Goal: Task Accomplishment & Management: Use online tool/utility

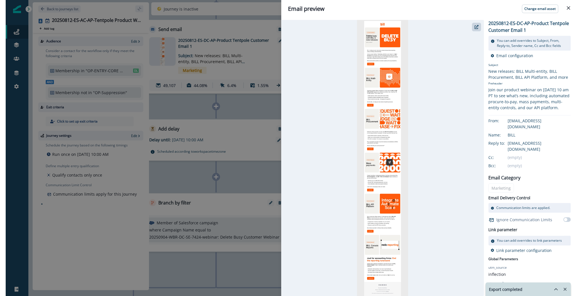
scroll to position [29, 0]
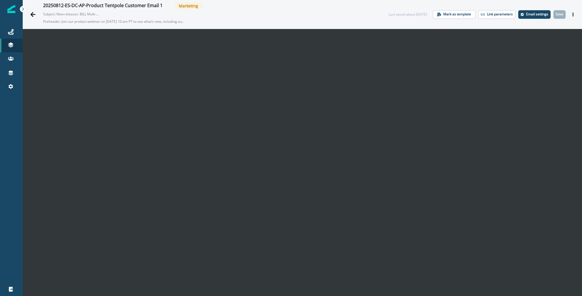
scroll to position [9, 0]
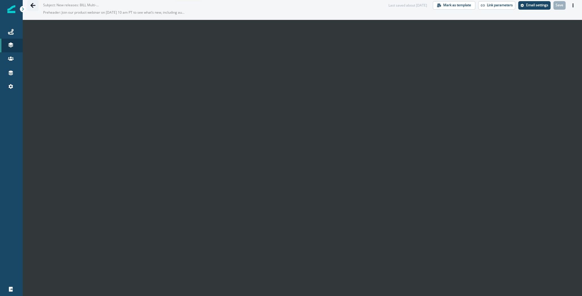
click at [31, 3] on icon "Go back" at bounding box center [33, 6] width 6 height 6
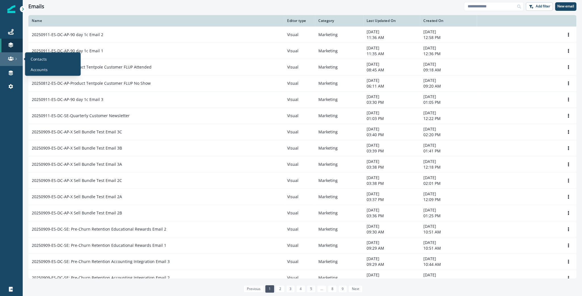
click at [12, 58] on icon at bounding box center [11, 59] width 6 height 6
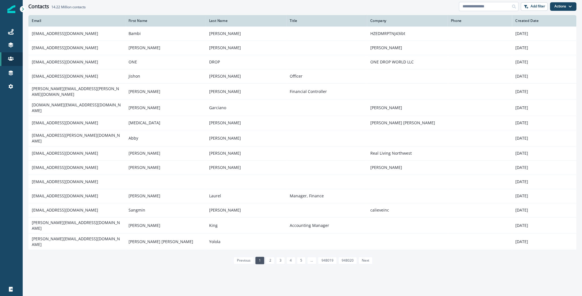
click at [496, 6] on input at bounding box center [489, 6] width 60 height 9
paste input "**********"
type input "**********"
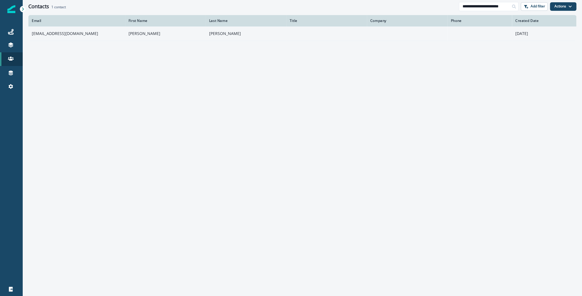
click at [91, 35] on td "[EMAIL_ADDRESS][DOMAIN_NAME]" at bounding box center [76, 33] width 97 height 14
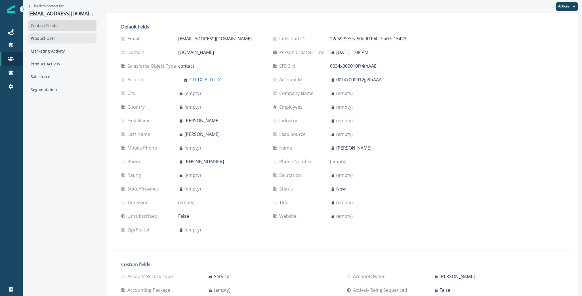
click at [64, 35] on div "Product User" at bounding box center [62, 38] width 68 height 11
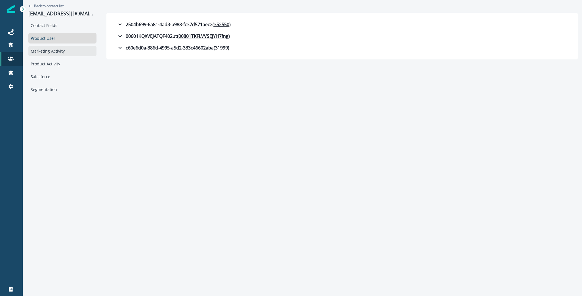
click at [56, 49] on div "Marketing Activity" at bounding box center [62, 51] width 68 height 11
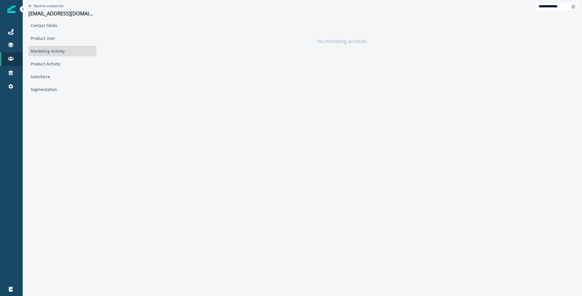
click at [573, 9] on div at bounding box center [573, 6] width 9 height 9
select select "*"
select select "****"
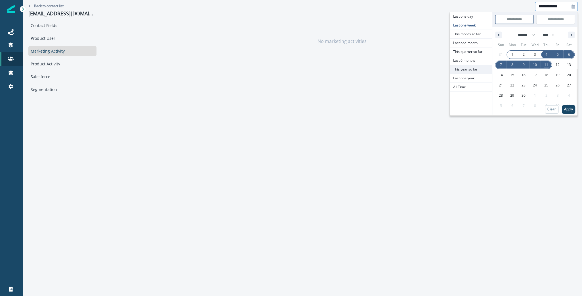
click at [460, 65] on span "This year so far" at bounding box center [471, 69] width 42 height 9
type input "**********"
select select "*"
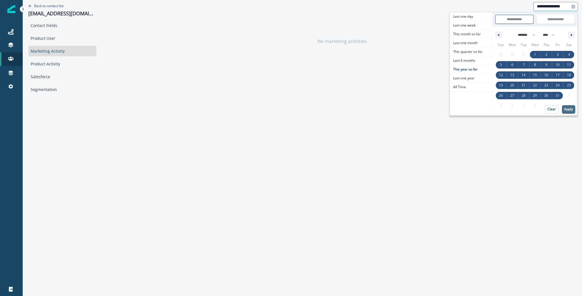
click at [570, 106] on button "Apply" at bounding box center [568, 109] width 13 height 9
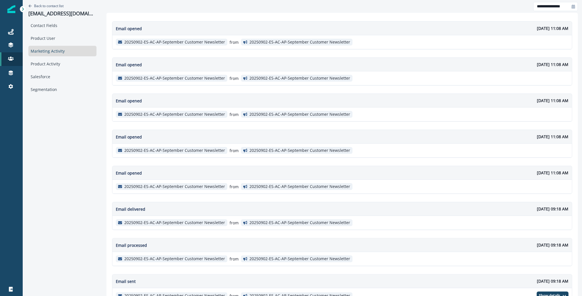
click at [45, 2] on div "Back to contact list 1savannahdental@gmail.com" at bounding box center [62, 10] width 68 height 20
click at [46, 3] on div "Back to contact list 1savannahdental@gmail.com" at bounding box center [62, 10] width 68 height 20
click at [54, 8] on p "Back to contact list" at bounding box center [49, 5] width 30 height 5
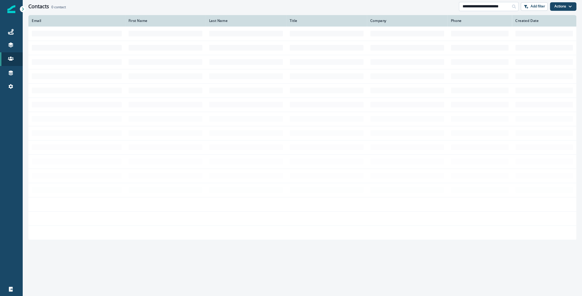
click at [486, 7] on input "**********" at bounding box center [489, 6] width 60 height 9
paste input
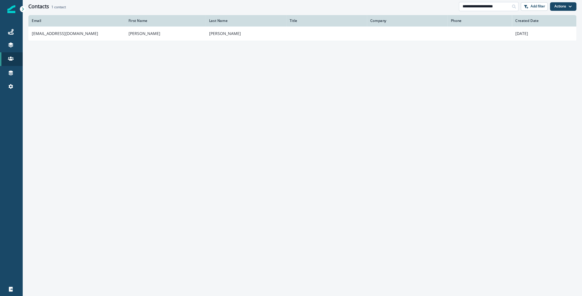
type input "**********"
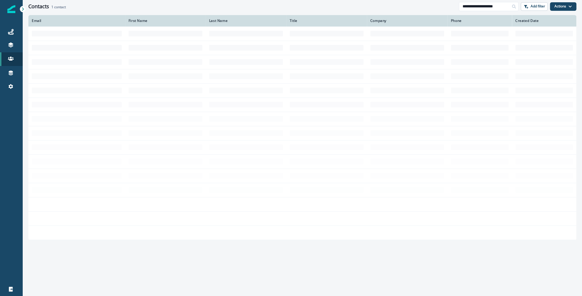
click at [65, 38] on td at bounding box center [76, 33] width 97 height 14
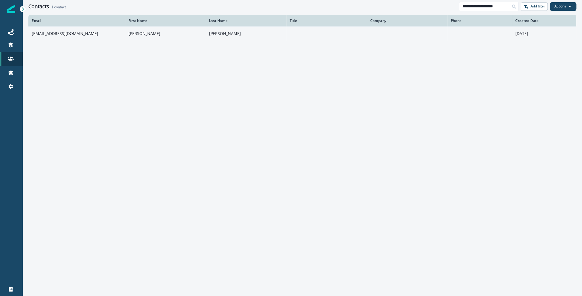
click at [53, 37] on td "afaurot@blueandco.com" at bounding box center [76, 33] width 97 height 14
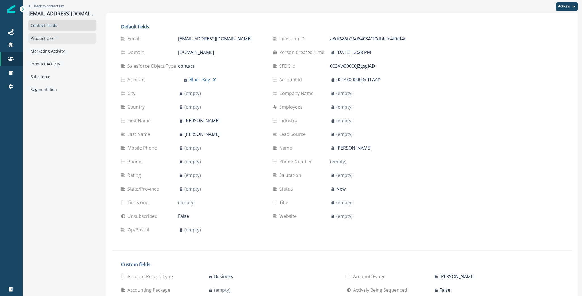
click at [61, 42] on div "Product User" at bounding box center [62, 38] width 68 height 11
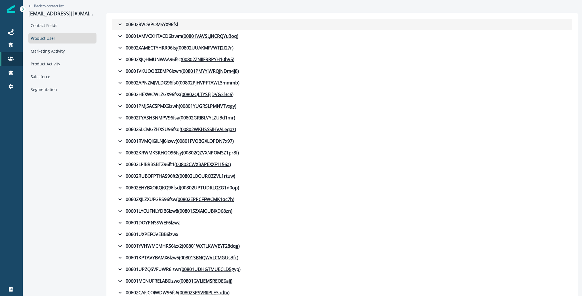
click at [117, 25] on icon "button" at bounding box center [120, 24] width 7 height 7
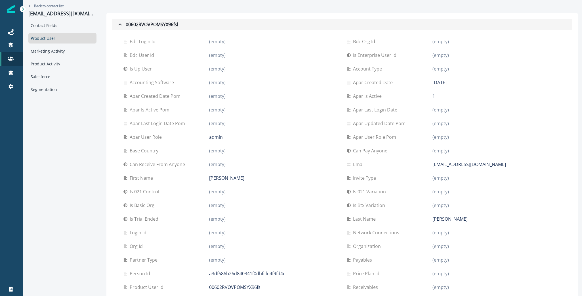
click at [117, 26] on icon "button" at bounding box center [120, 24] width 7 height 7
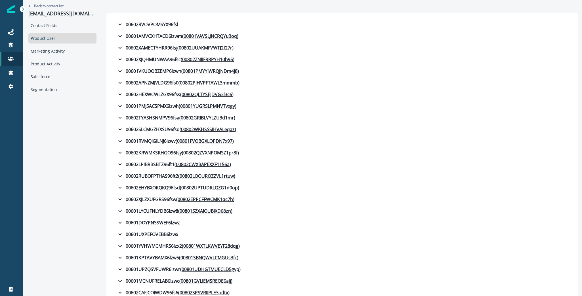
click at [64, 6] on div "Back to contact list afaurot@blueandco.com" at bounding box center [62, 10] width 68 height 20
click at [54, 5] on p "Back to contact list" at bounding box center [49, 5] width 30 height 5
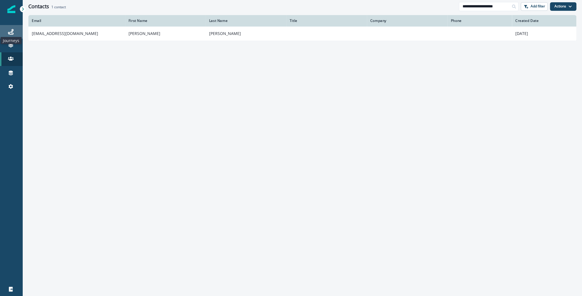
click at [10, 31] on icon at bounding box center [11, 32] width 6 height 6
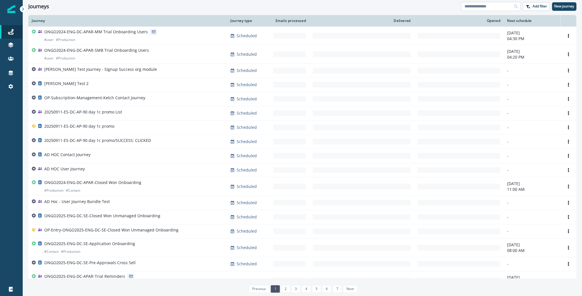
click at [489, 2] on input at bounding box center [491, 6] width 60 height 9
type input "********"
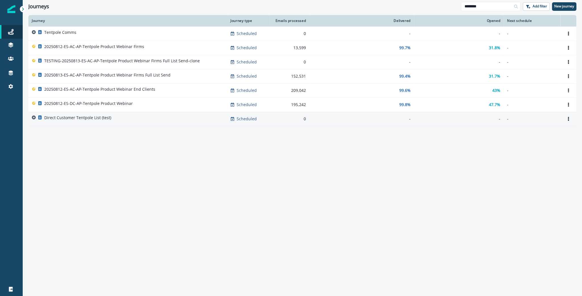
click at [98, 120] on p "Direct Customer Tentpole List (test)" at bounding box center [77, 118] width 67 height 6
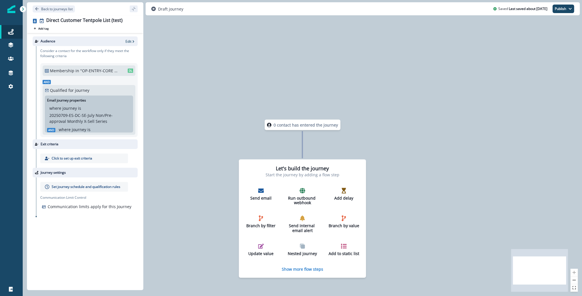
click at [60, 13] on div "Back to journeys list" at bounding box center [85, 8] width 116 height 13
click at [60, 9] on p "Back to journeys list" at bounding box center [57, 9] width 32 height 5
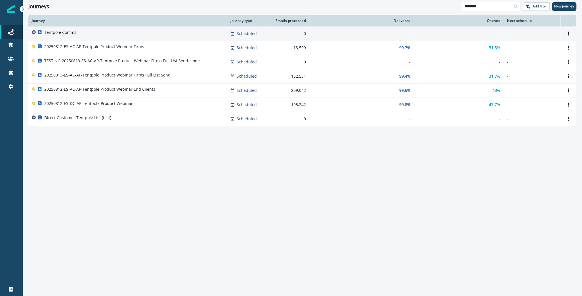
click at [67, 30] on p "Tentpole Comms" at bounding box center [60, 33] width 32 height 6
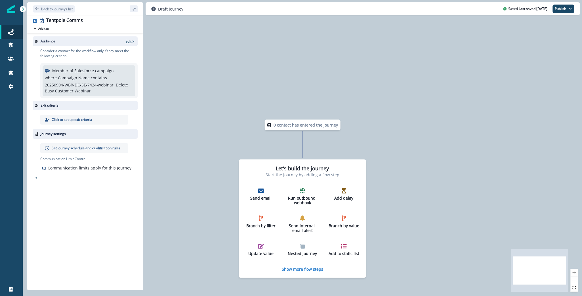
click at [131, 39] on icon "button" at bounding box center [133, 41] width 4 height 4
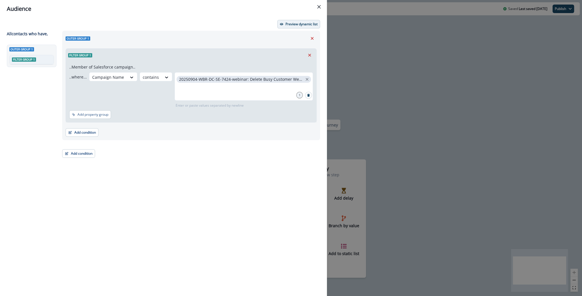
click at [296, 24] on p "Preview dynamic list" at bounding box center [302, 24] width 32 height 4
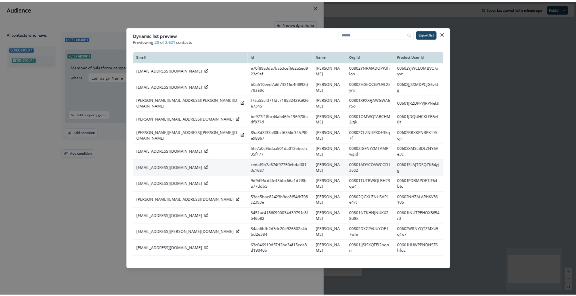
scroll to position [115, 0]
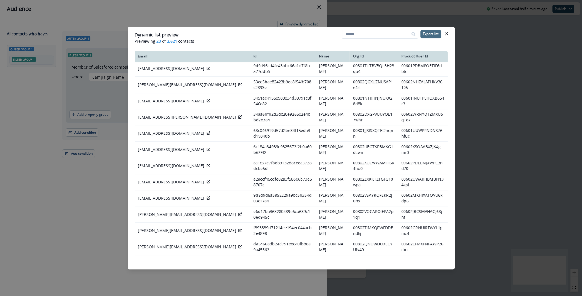
click at [433, 30] on button "Export list" at bounding box center [430, 34] width 21 height 9
click at [450, 32] on button "Close" at bounding box center [446, 33] width 9 height 9
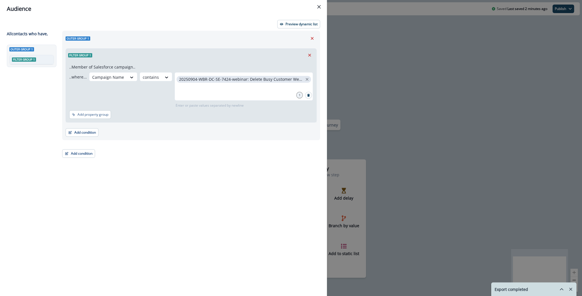
drag, startPoint x: 86, startPoint y: 134, endPoint x: 94, endPoint y: 109, distance: 26.7
click at [93, 109] on div "Outer group 1 Filter group 1 ..Member of Salesforce campaign.. ..where... Campa…" at bounding box center [191, 85] width 258 height 109
click at [95, 114] on p "Add property group" at bounding box center [93, 114] width 31 height 4
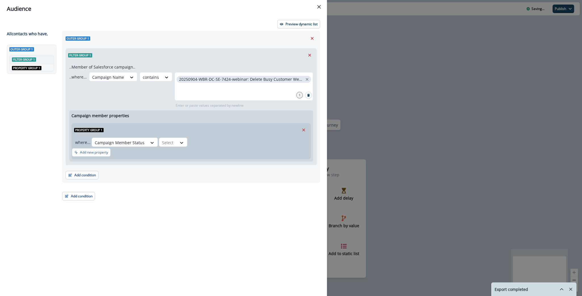
click at [123, 148] on div "Add new property" at bounding box center [191, 153] width 239 height 11
click at [125, 137] on div "Campaign Member Status" at bounding box center [125, 141] width 66 height 9
click at [73, 163] on div "..Member of Salesforce campaign.. ..where... Campaign Name contains 20250904-WB…" at bounding box center [191, 113] width 251 height 103
click at [79, 152] on button "Add new property" at bounding box center [91, 152] width 39 height 9
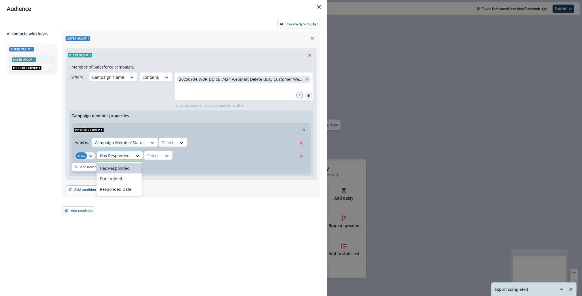
click at [112, 153] on div at bounding box center [115, 155] width 30 height 7
click at [111, 155] on div at bounding box center [115, 155] width 30 height 7
click at [304, 127] on icon "Remove" at bounding box center [303, 129] width 5 height 5
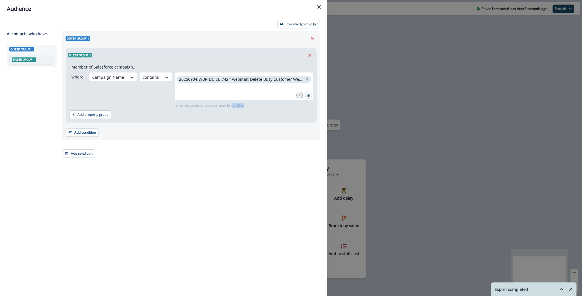
click at [304, 127] on div "Add condition Contact properties A person property Performed a product event Pe…" at bounding box center [191, 129] width 251 height 14
click at [84, 135] on button "Add condition" at bounding box center [82, 132] width 33 height 9
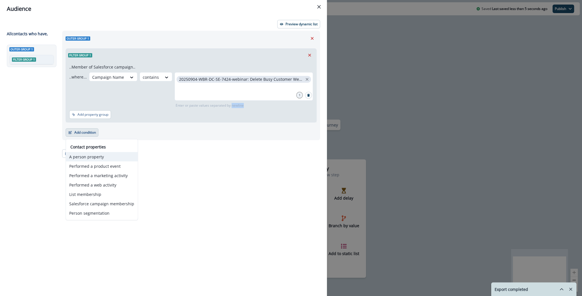
click at [103, 158] on button "A person property" at bounding box center [102, 156] width 72 height 9
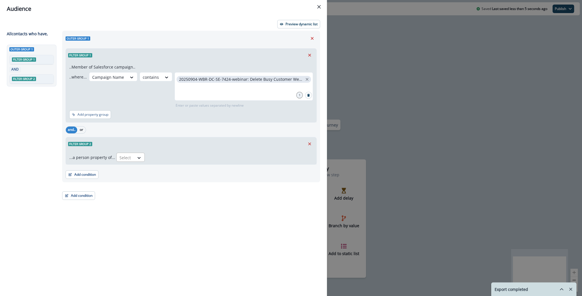
click at [130, 155] on div "Select" at bounding box center [126, 157] width 18 height 9
click at [137, 170] on div "Email" at bounding box center [216, 170] width 202 height 11
click at [150, 157] on input "text" at bounding box center [150, 157] width 1 height 6
click at [138, 158] on icon at bounding box center [139, 158] width 5 height 6
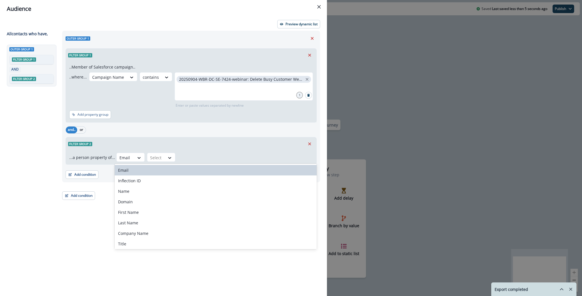
click at [98, 157] on p "...a person property of..." at bounding box center [92, 157] width 46 height 6
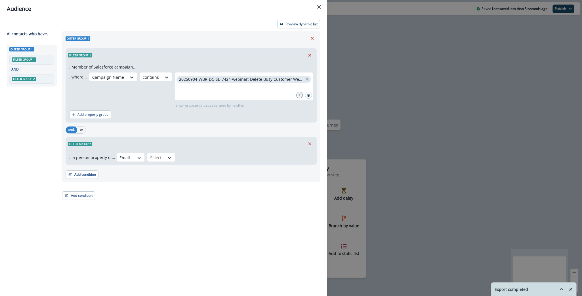
click at [86, 179] on div "Outer group 1 Filter group 1 ..Member of Salesforce campaign.. ..where... Campa…" at bounding box center [191, 106] width 258 height 151
click at [85, 176] on button "Add condition" at bounding box center [82, 174] width 33 height 9
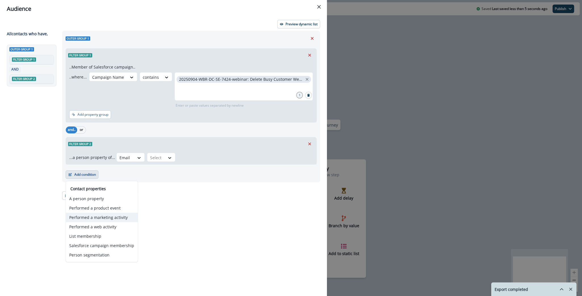
click at [118, 218] on button "Performed a marketing activity" at bounding box center [102, 216] width 72 height 9
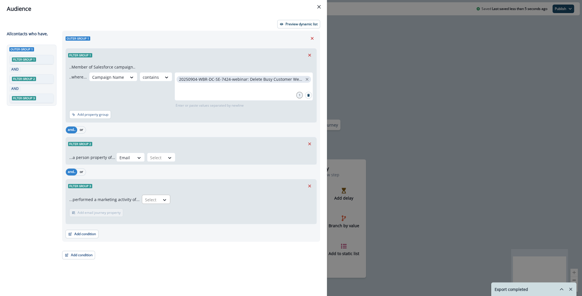
click at [148, 195] on div "Select" at bounding box center [151, 199] width 18 height 9
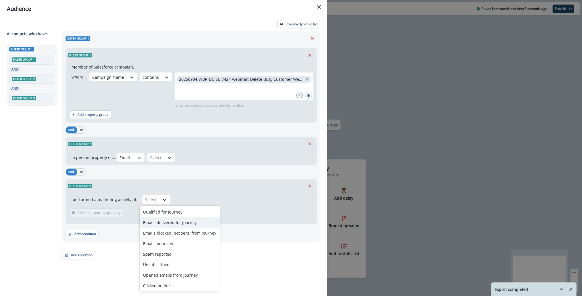
click at [160, 223] on div "Emails delivered for journey" at bounding box center [180, 222] width 80 height 11
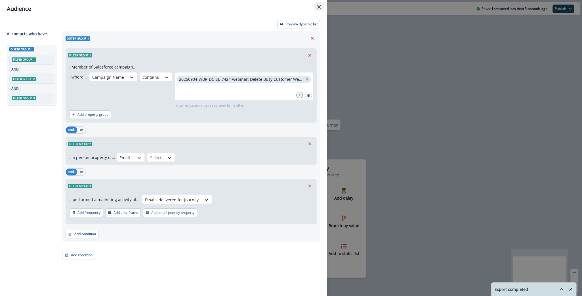
click at [319, 9] on button "Close" at bounding box center [319, 6] width 9 height 9
